Goal: Check status: Check status

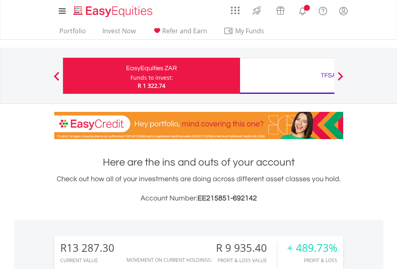
scroll to position [77, 126]
click at [130, 76] on div "Funds to invest:" at bounding box center [151, 78] width 43 height 8
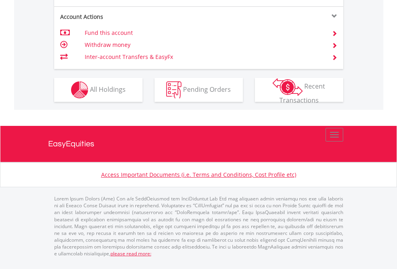
scroll to position [786, 0]
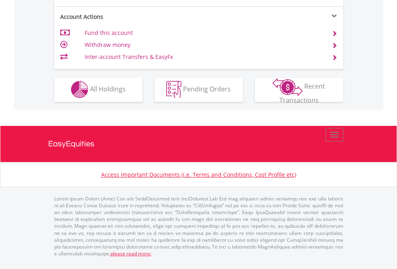
scroll to position [751, 0]
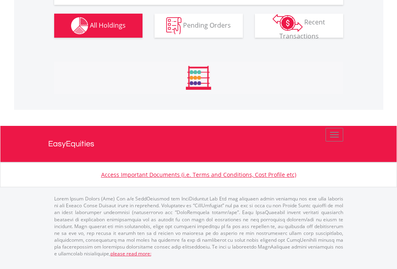
scroll to position [77, 126]
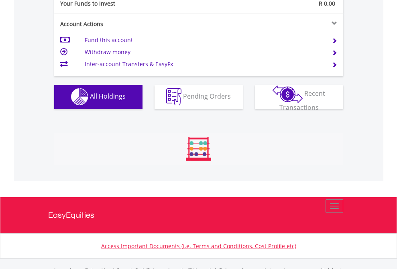
scroll to position [795, 0]
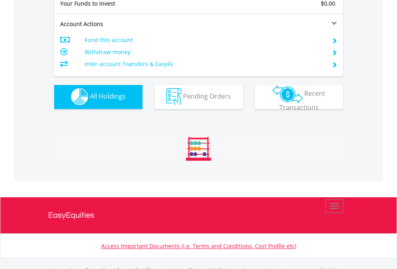
scroll to position [795, 0]
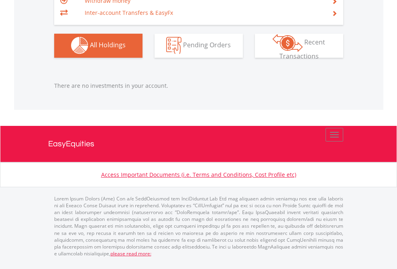
scroll to position [795, 0]
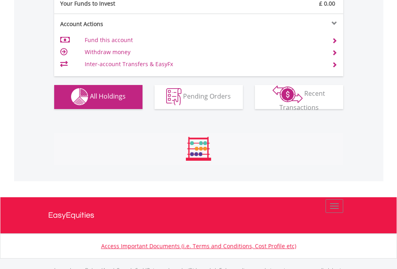
scroll to position [795, 0]
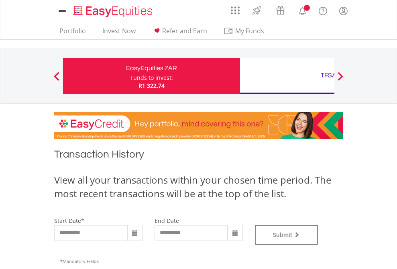
type input "**********"
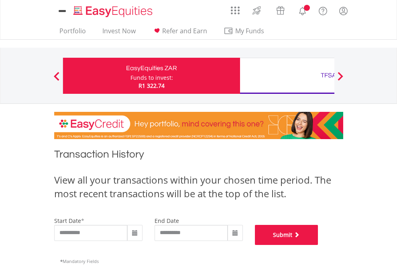
click at [318, 245] on button "Submit" at bounding box center [286, 235] width 63 height 20
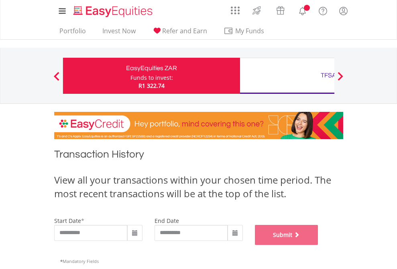
scroll to position [326, 0]
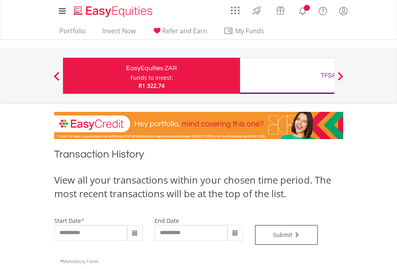
click at [287, 76] on div "TFSA" at bounding box center [328, 75] width 167 height 11
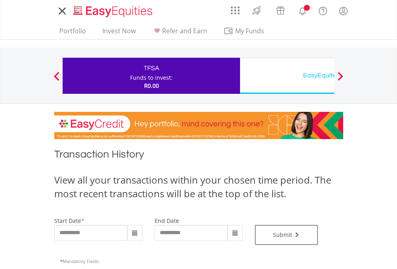
type input "**********"
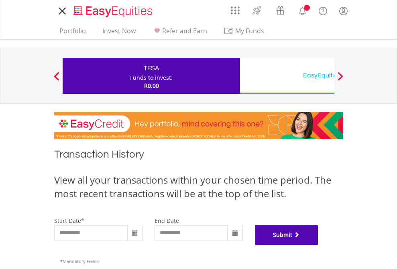
click at [318, 245] on button "Submit" at bounding box center [286, 235] width 63 height 20
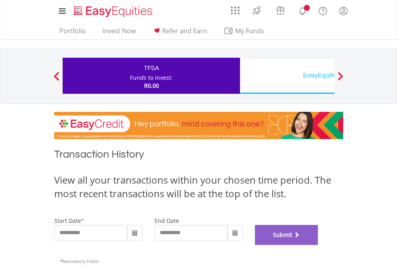
scroll to position [326, 0]
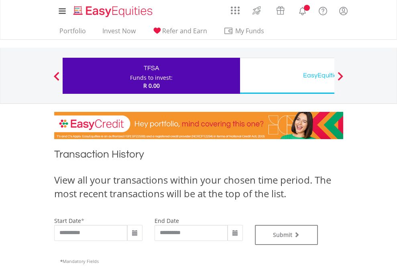
click at [287, 76] on div "EasyEquities USD" at bounding box center [328, 75] width 167 height 11
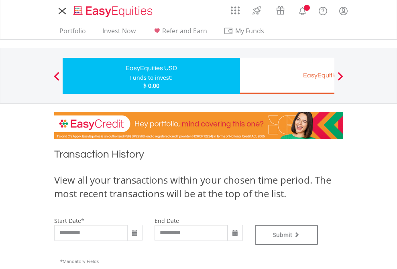
type input "**********"
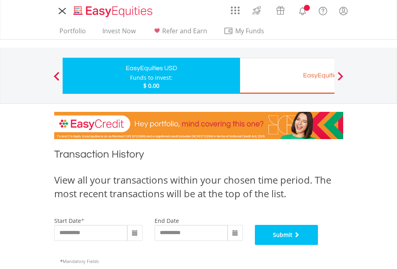
click at [318, 245] on button "Submit" at bounding box center [286, 235] width 63 height 20
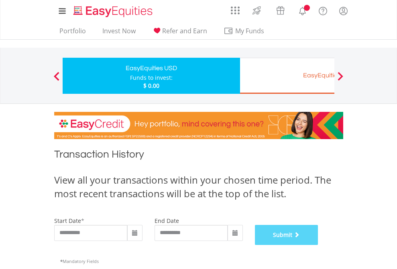
scroll to position [326, 0]
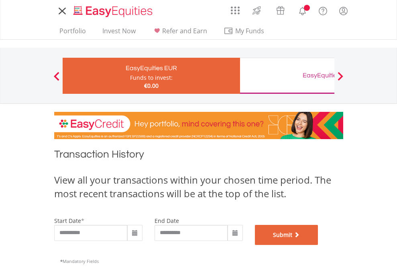
click at [318, 245] on button "Submit" at bounding box center [286, 235] width 63 height 20
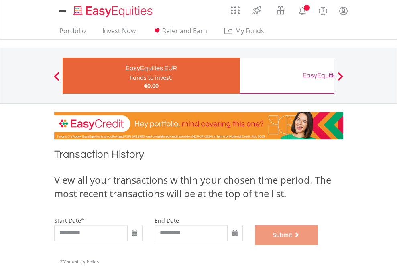
scroll to position [326, 0]
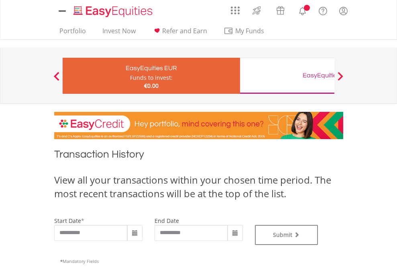
click at [287, 76] on div "EasyEquities GBP" at bounding box center [328, 75] width 167 height 11
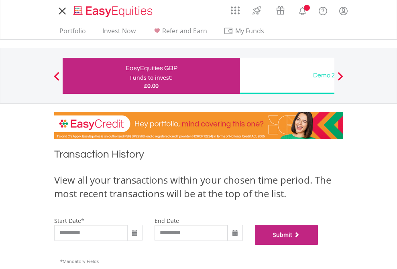
click at [318, 245] on button "Submit" at bounding box center [286, 235] width 63 height 20
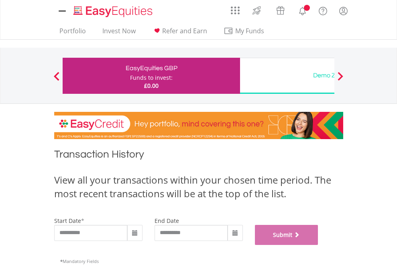
scroll to position [326, 0]
